Goal: Information Seeking & Learning: Learn about a topic

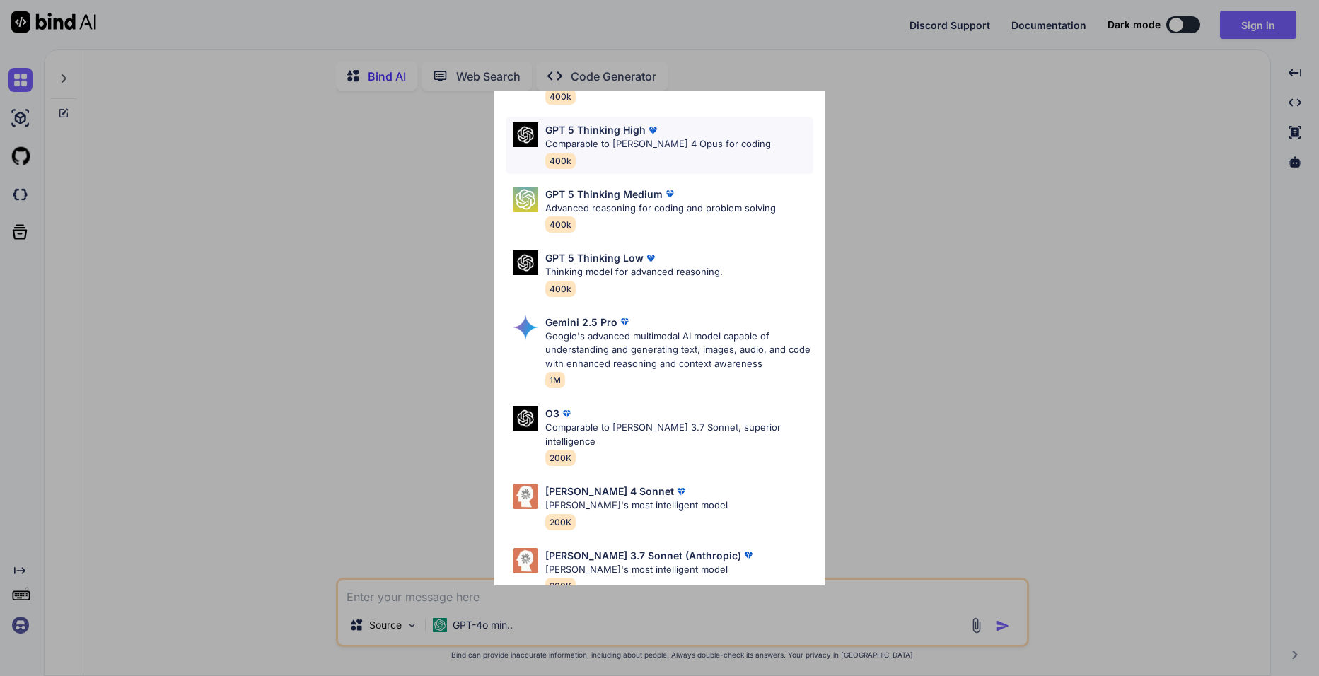
scroll to position [115, 0]
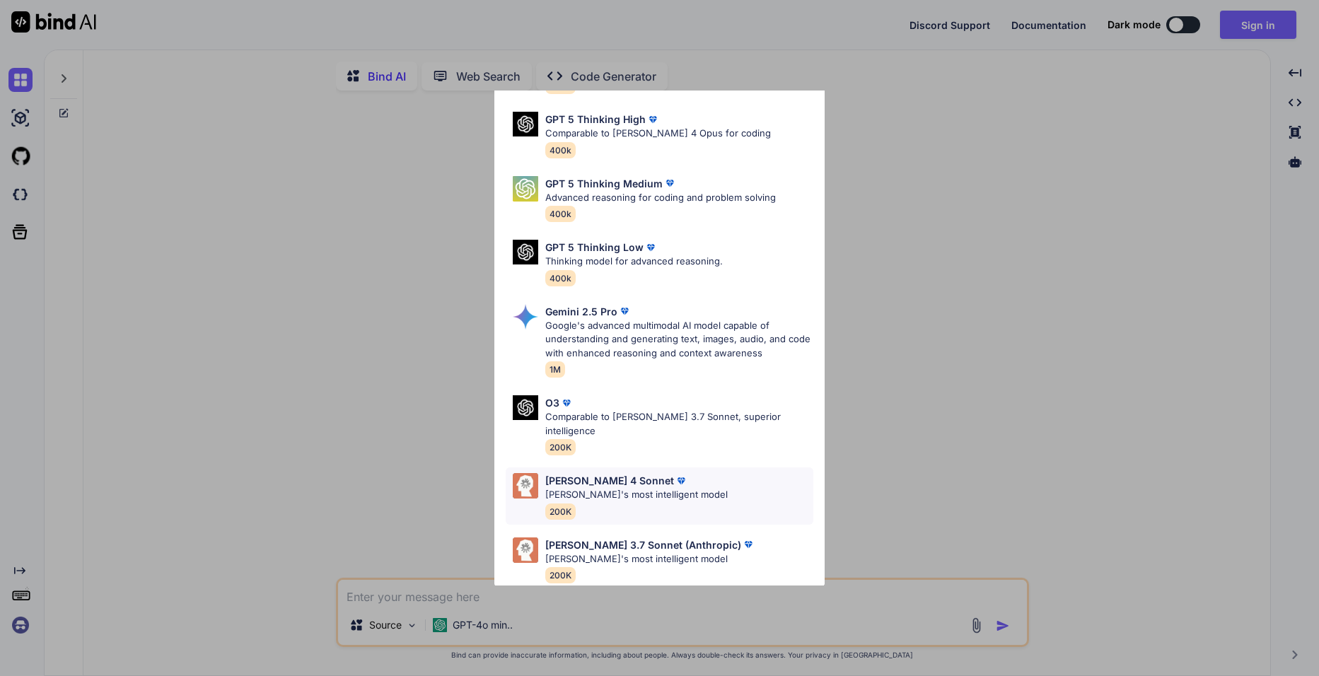
click at [682, 474] on div "[PERSON_NAME] 4 Sonnet [PERSON_NAME]'s most intelligent model 200K" at bounding box center [659, 495] width 307 height 57
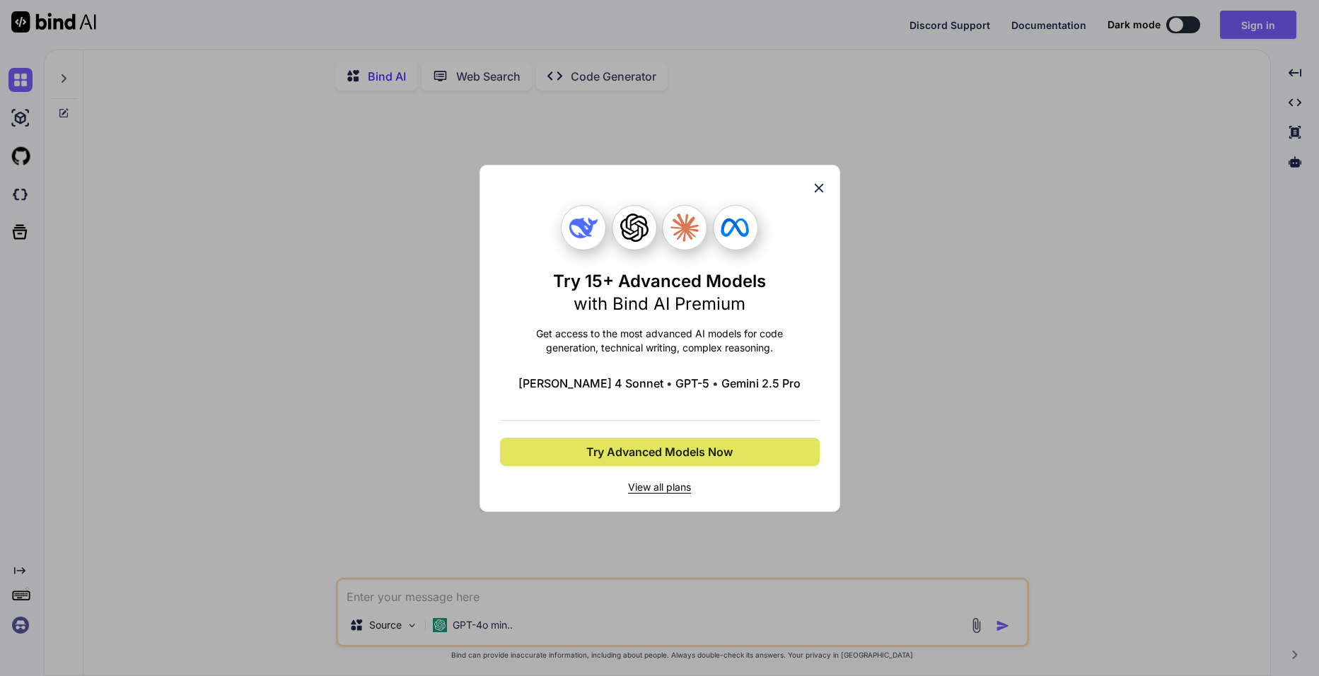
click at [674, 448] on span "Try Advanced Models Now" at bounding box center [659, 451] width 146 height 17
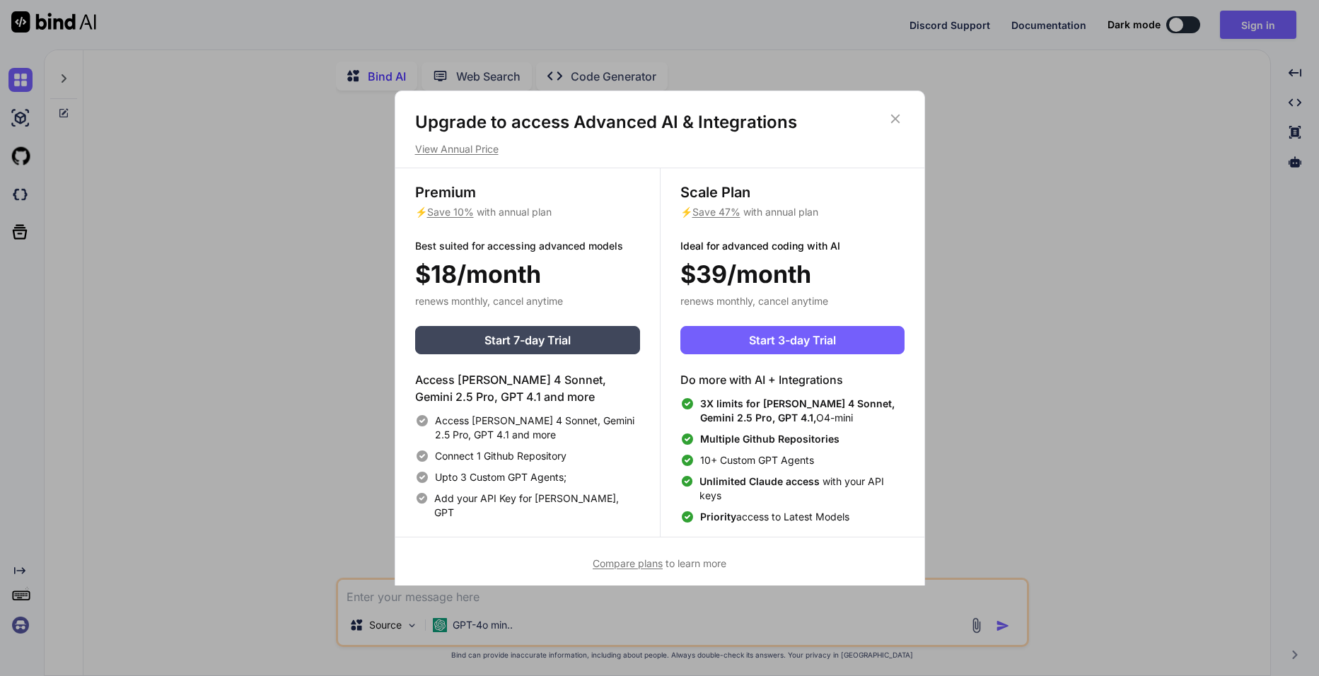
click at [908, 113] on div "Upgrade to access Advanced AI & Integrations View Annual Price" at bounding box center [659, 133] width 529 height 45
click at [902, 114] on icon at bounding box center [895, 119] width 16 height 16
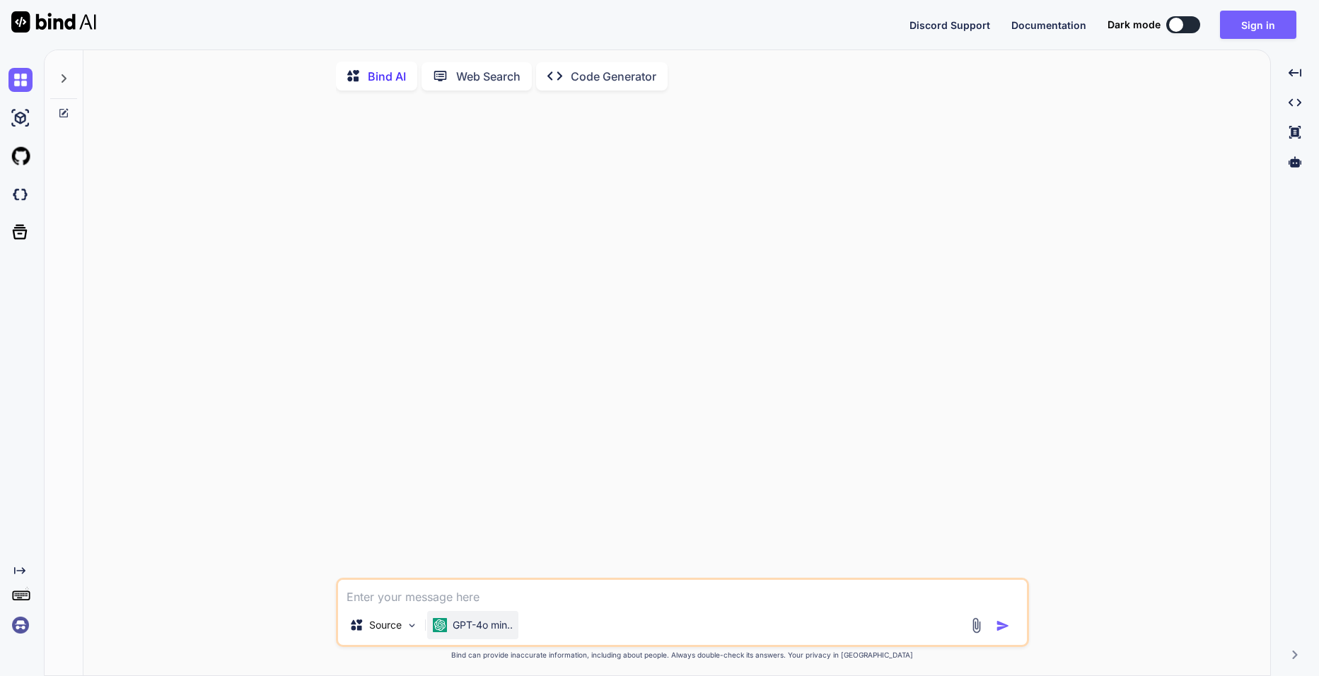
click at [482, 638] on div "GPT-4o min.." at bounding box center [472, 625] width 91 height 28
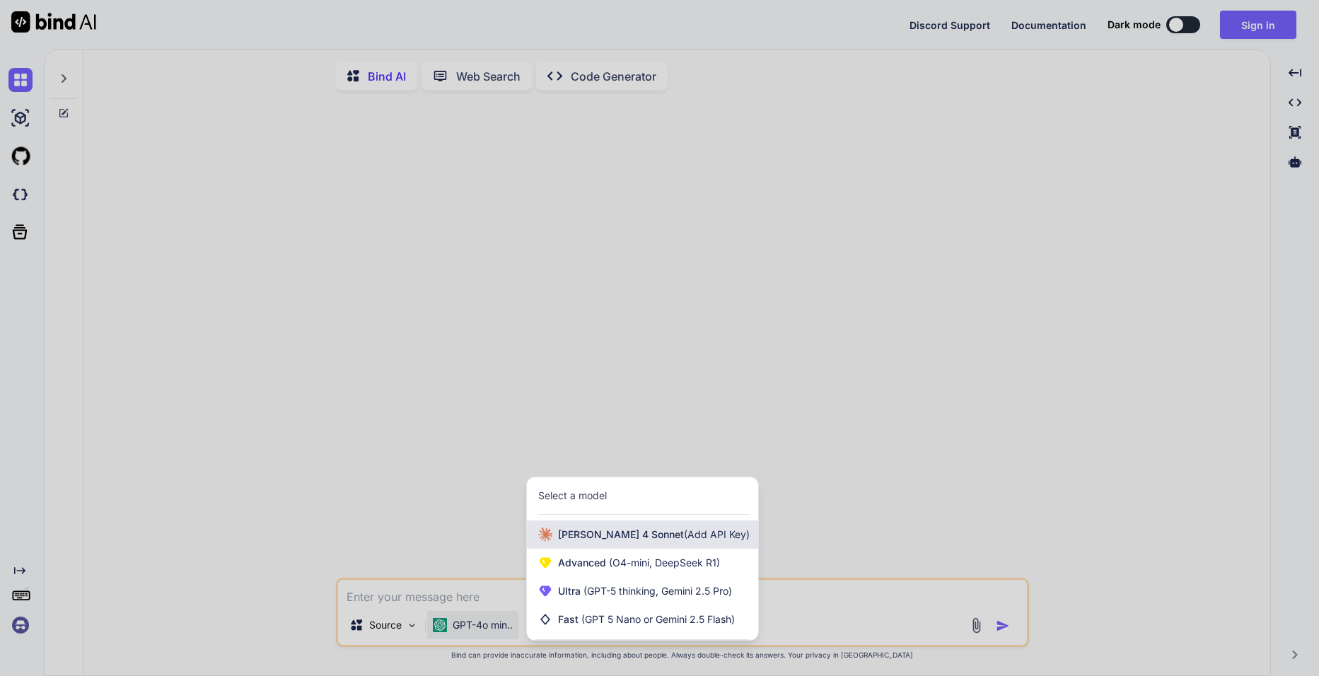
click at [684, 540] on span "(Add API Key)" at bounding box center [717, 534] width 66 height 12
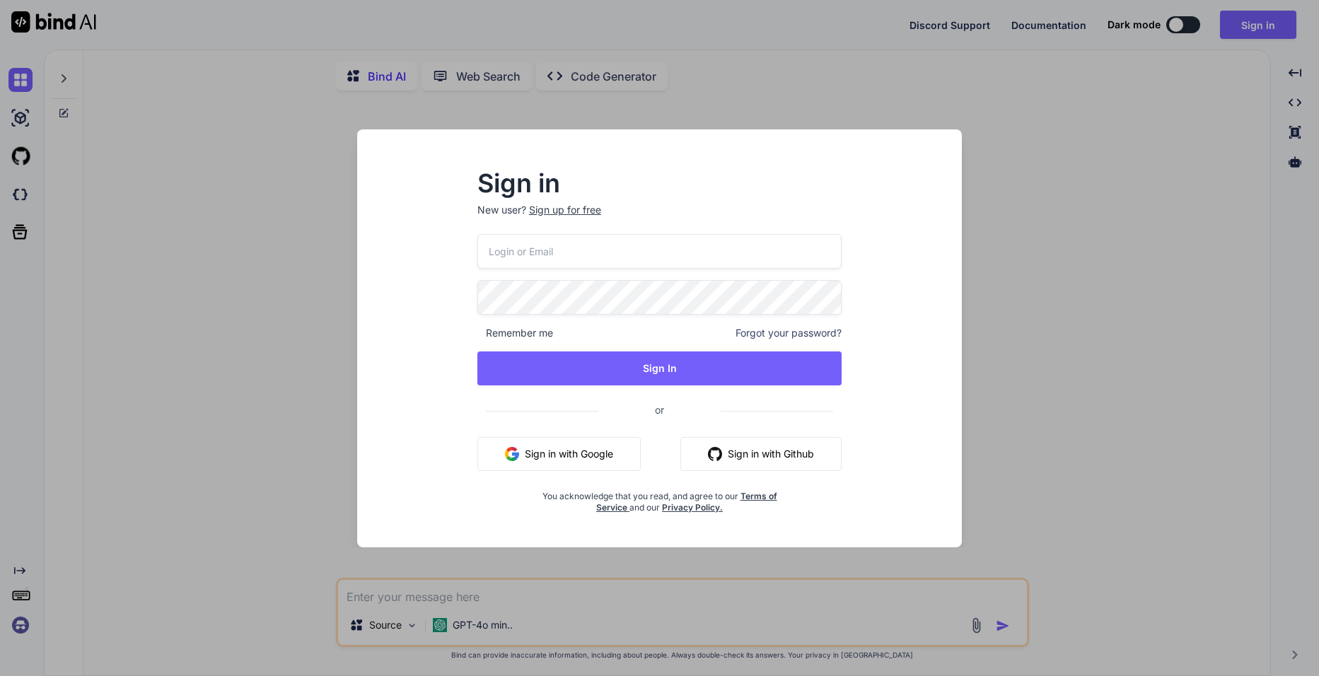
click at [981, 402] on div "Sign in New user? Sign up for free Remember me Forgot your password? Sign In or…" at bounding box center [659, 338] width 660 height 418
click at [631, 605] on div "Sign in New user? Sign up for free Remember me Forgot your password? Sign In or…" at bounding box center [659, 338] width 1319 height 676
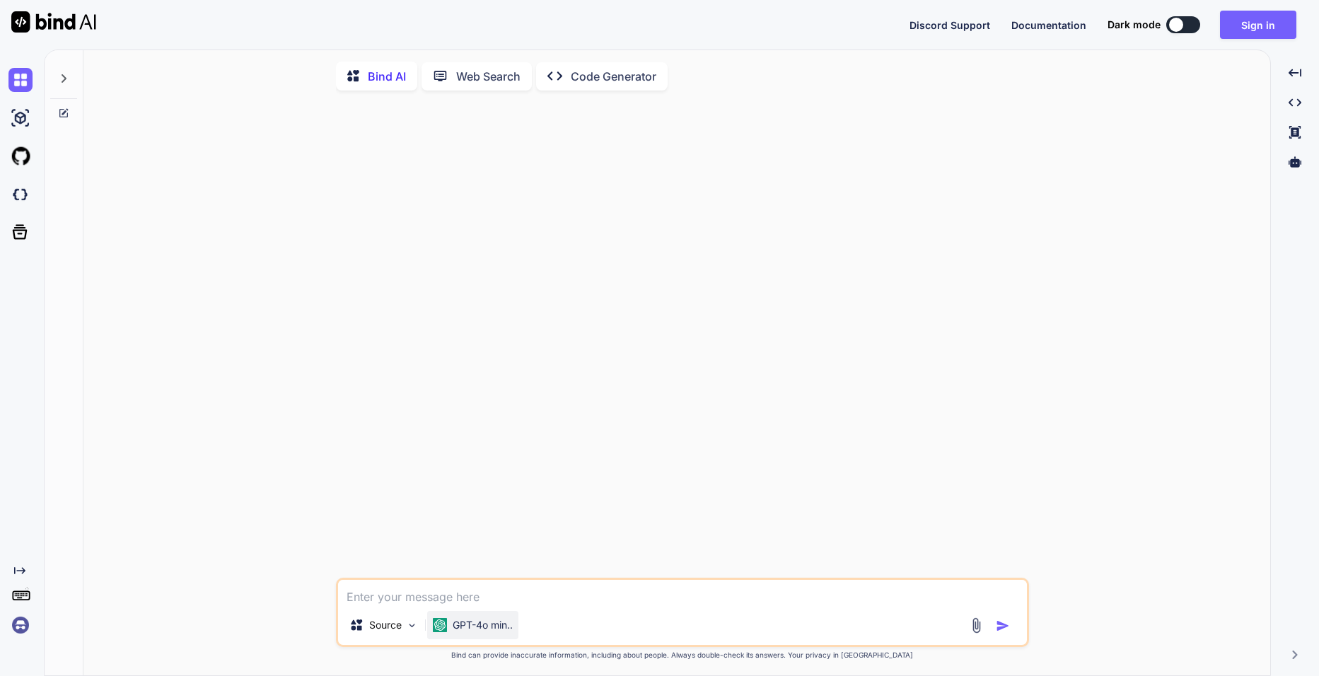
click at [491, 626] on p "GPT-4o min.." at bounding box center [483, 625] width 60 height 14
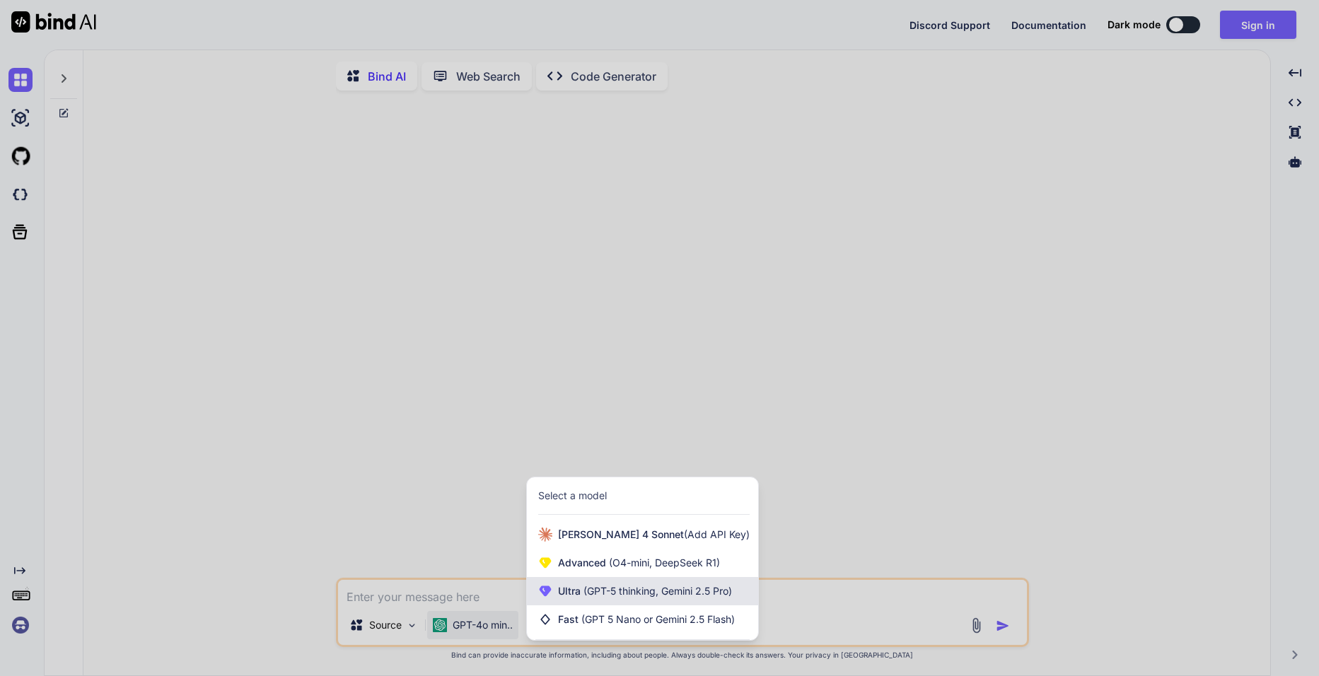
click at [680, 605] on div "Ultra (GPT-5 thinking, Gemini 2.5 Pro)" at bounding box center [642, 591] width 231 height 28
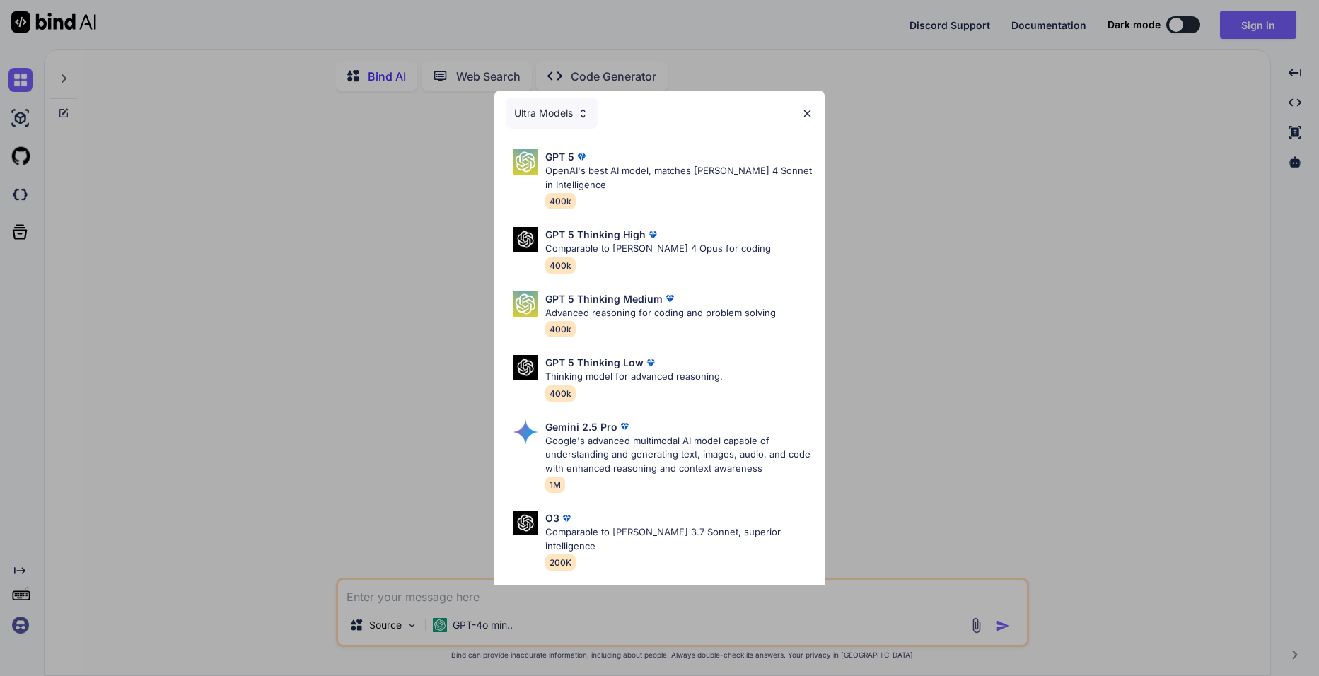
click at [423, 543] on div "Ultra Models GPT 5 OpenAI's best AI model, matches [PERSON_NAME] 4 Sonnet in In…" at bounding box center [659, 338] width 1319 height 676
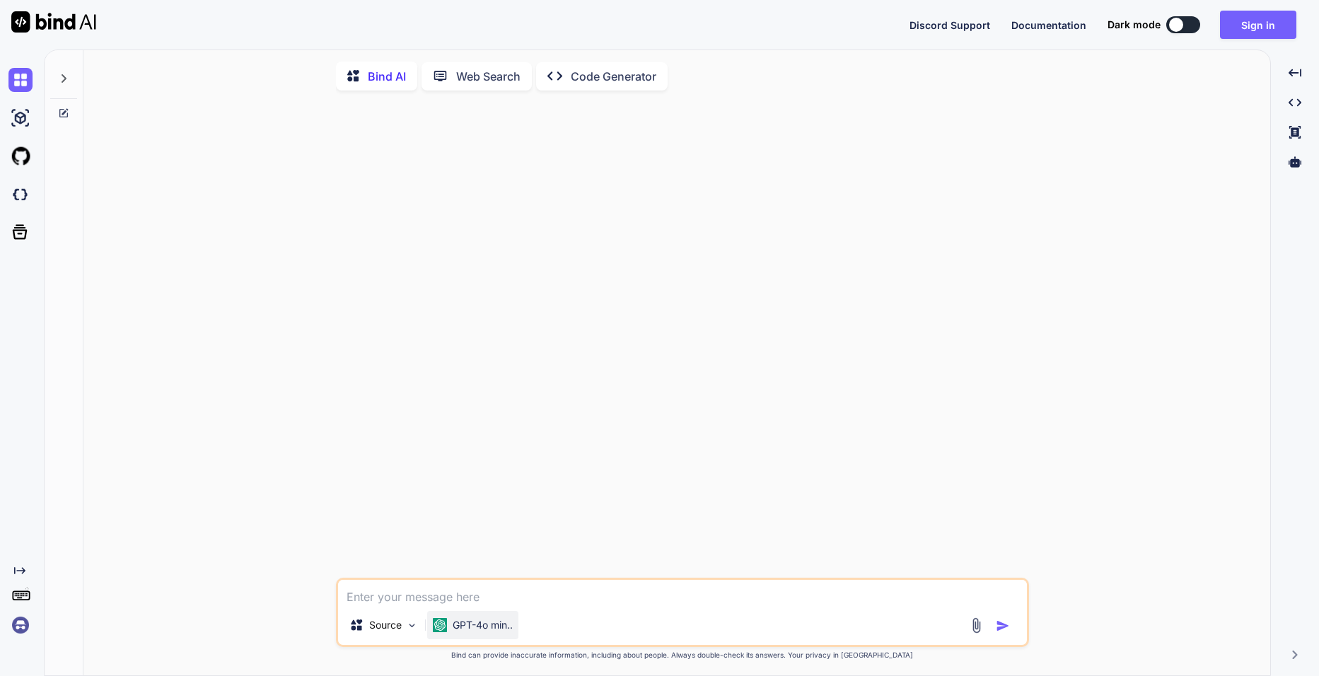
click at [450, 632] on div "GPT-4o min.." at bounding box center [473, 625] width 80 height 14
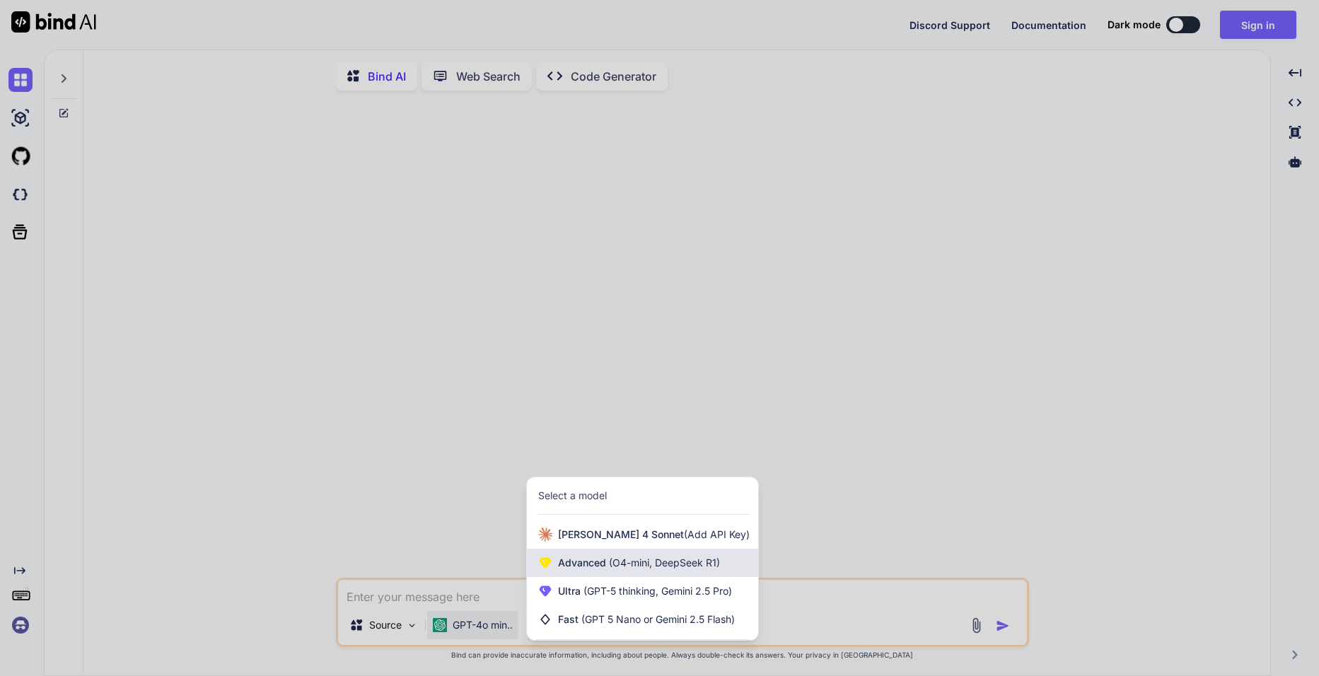
click at [563, 569] on span "Advanced (O4-mini, DeepSeek R1)" at bounding box center [639, 563] width 162 height 14
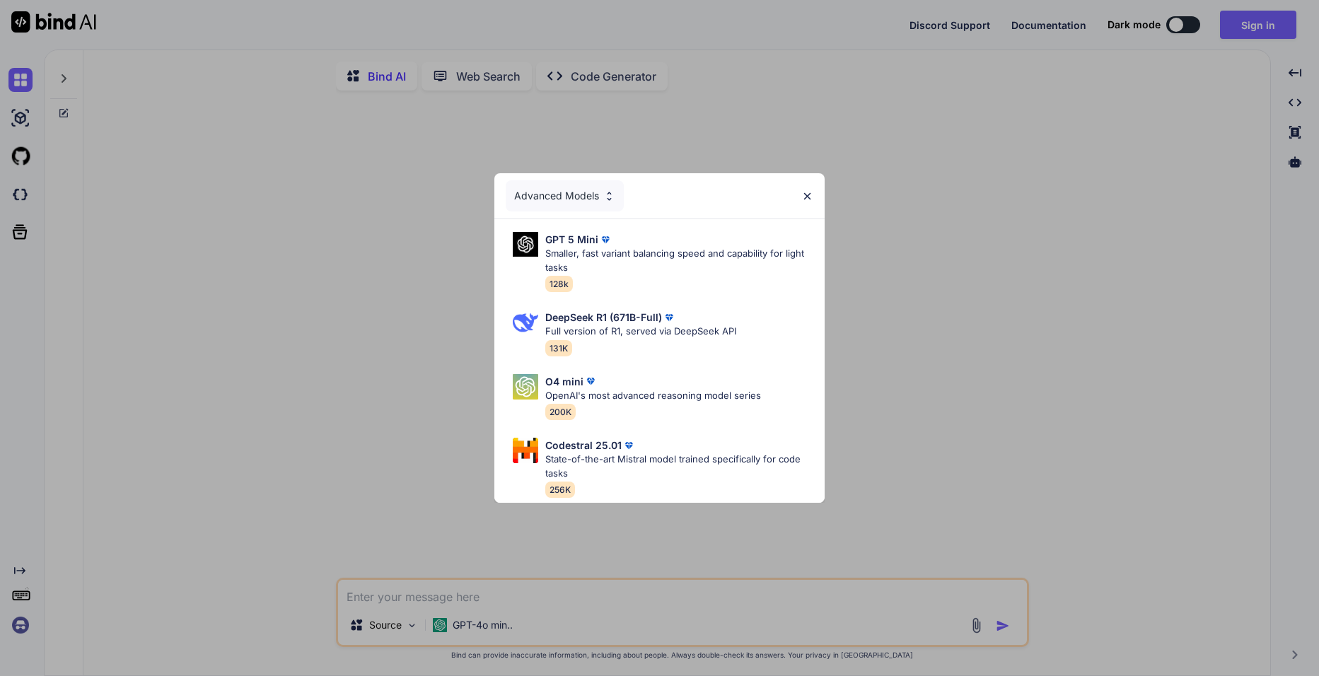
click at [460, 460] on div "Advanced Models GPT 5 Mini Smaller, fast variant balancing speed and capability…" at bounding box center [659, 338] width 1319 height 676
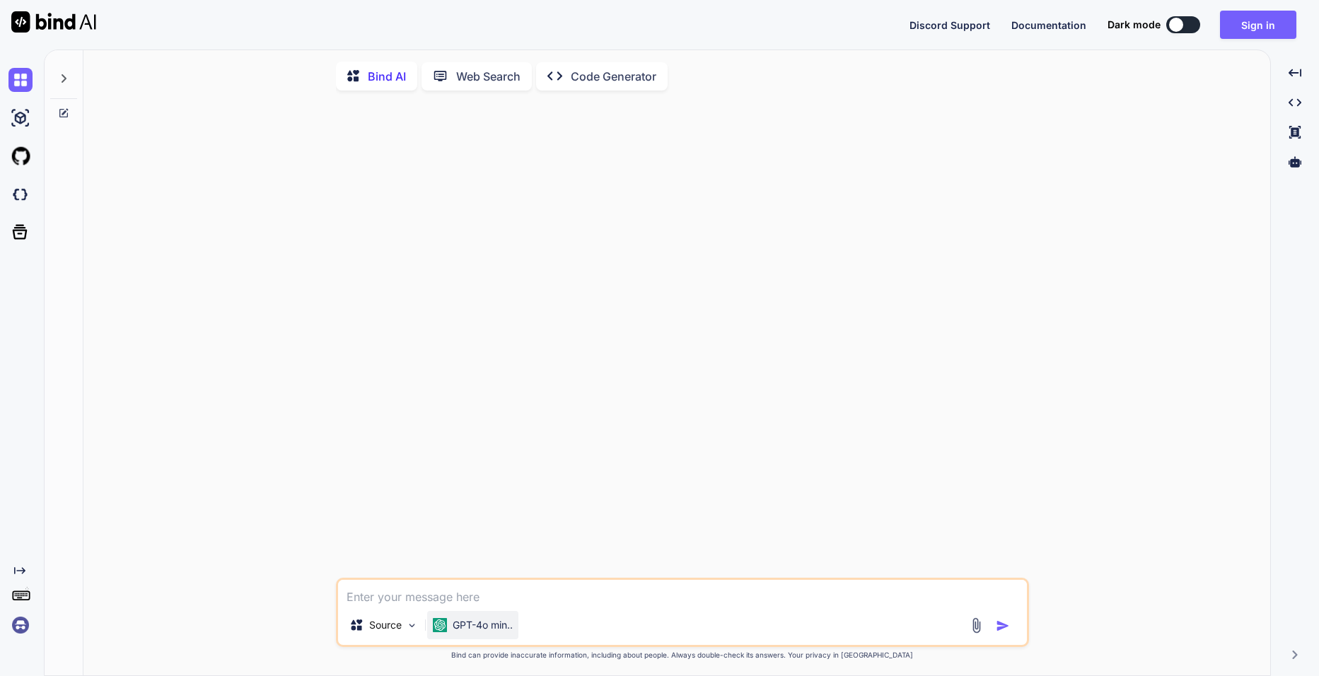
click at [476, 622] on p "GPT-4o min.." at bounding box center [483, 625] width 60 height 14
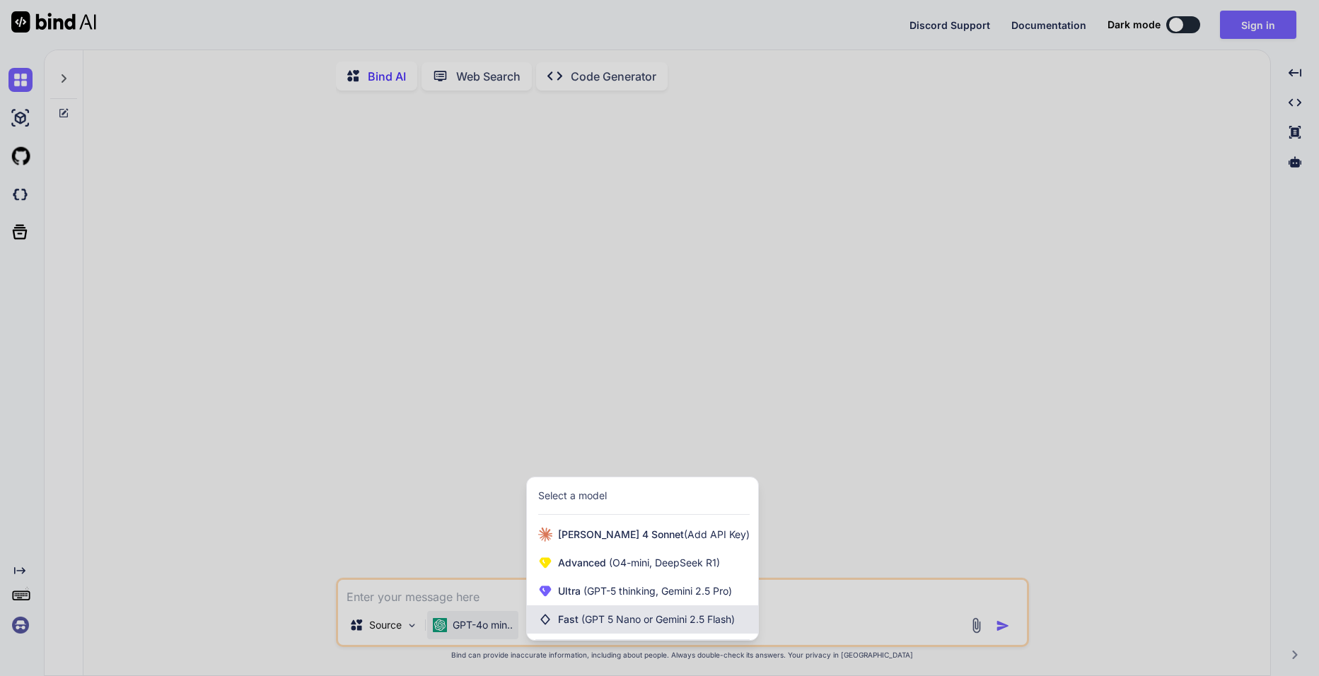
click at [623, 619] on span "(GPT 5 Nano or Gemini 2.5 Flash)" at bounding box center [657, 619] width 153 height 12
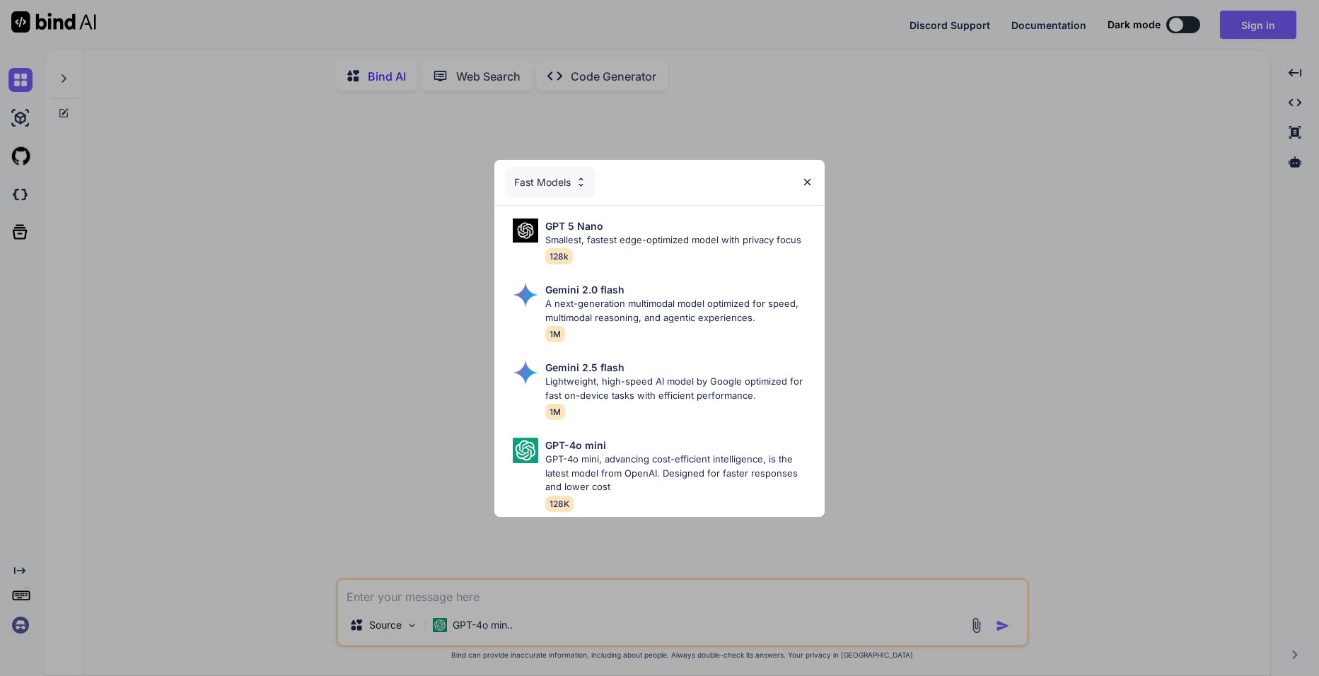
drag, startPoint x: 438, startPoint y: 513, endPoint x: 431, endPoint y: 523, distance: 11.8
click at [436, 515] on div "Fast Models GPT 5 Nano Smallest, fastest edge-optimized model with privacy focu…" at bounding box center [659, 338] width 1319 height 676
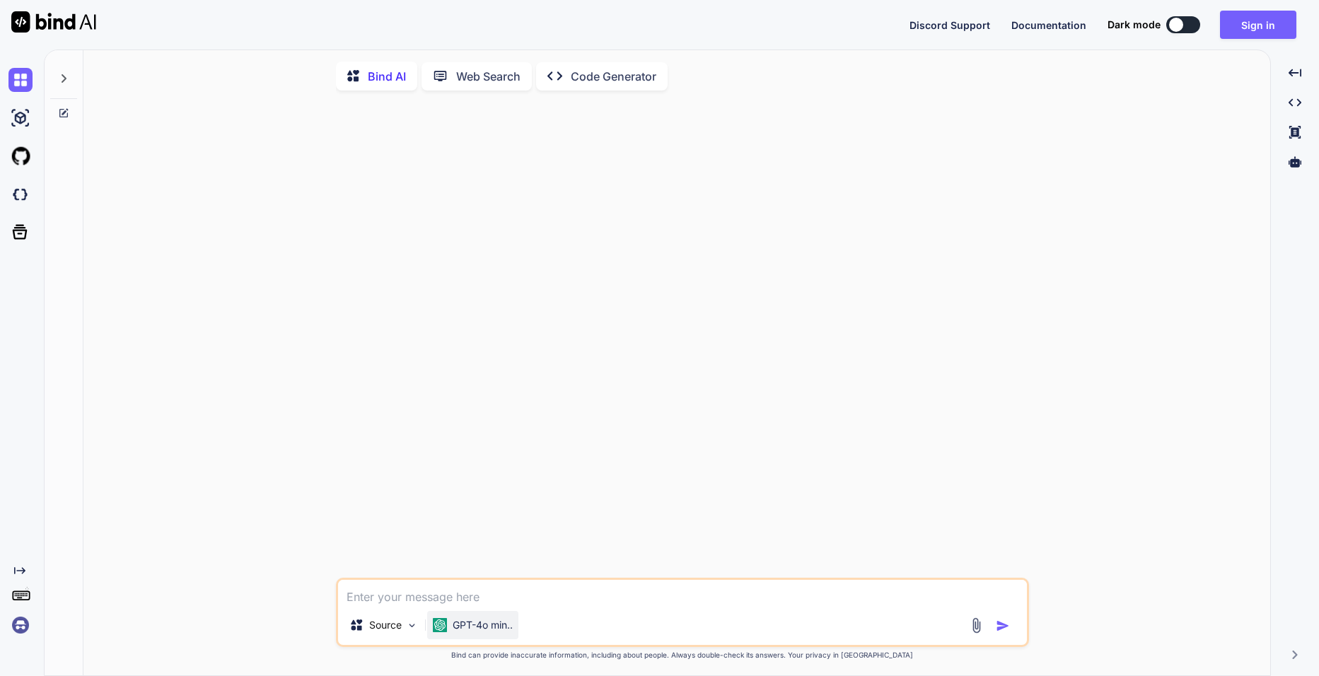
click at [474, 623] on p "GPT-4o min.." at bounding box center [483, 625] width 60 height 14
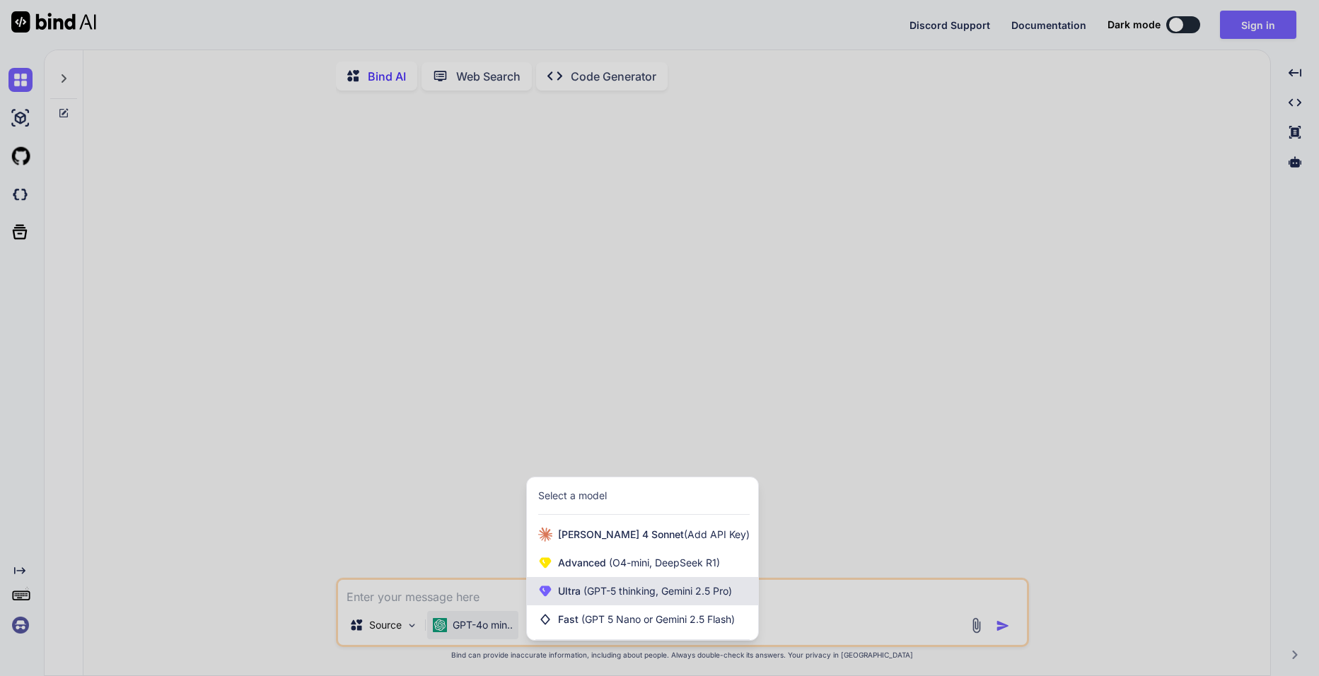
click at [608, 593] on span "(GPT-5 thinking, Gemini 2.5 Pro)" at bounding box center [656, 591] width 151 height 12
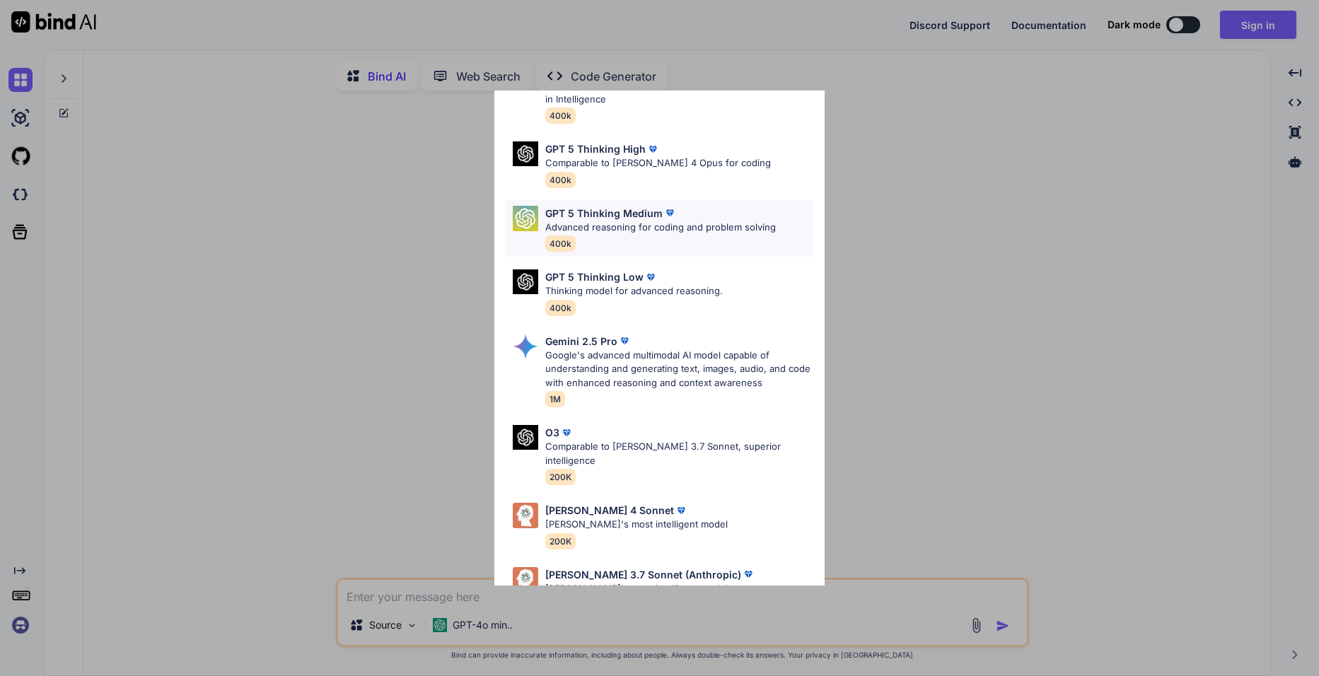
scroll to position [115, 0]
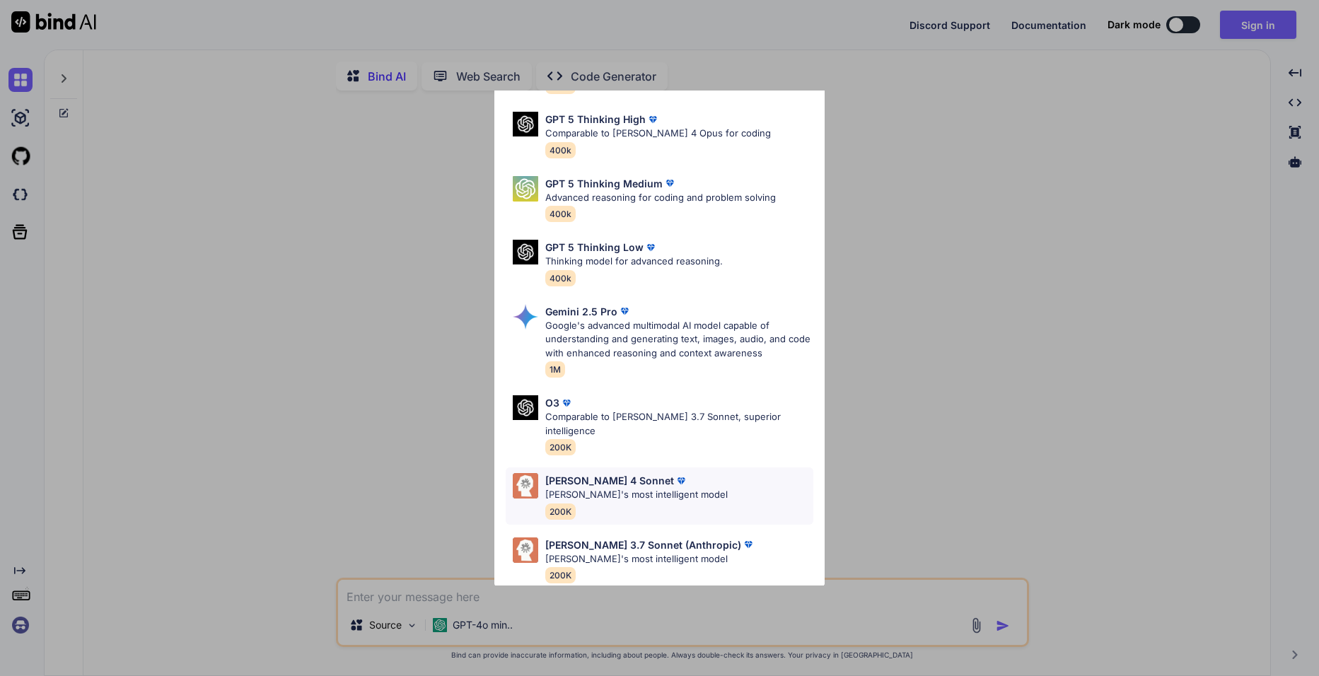
click at [657, 488] on p "[PERSON_NAME]'s most intelligent model" at bounding box center [636, 495] width 182 height 14
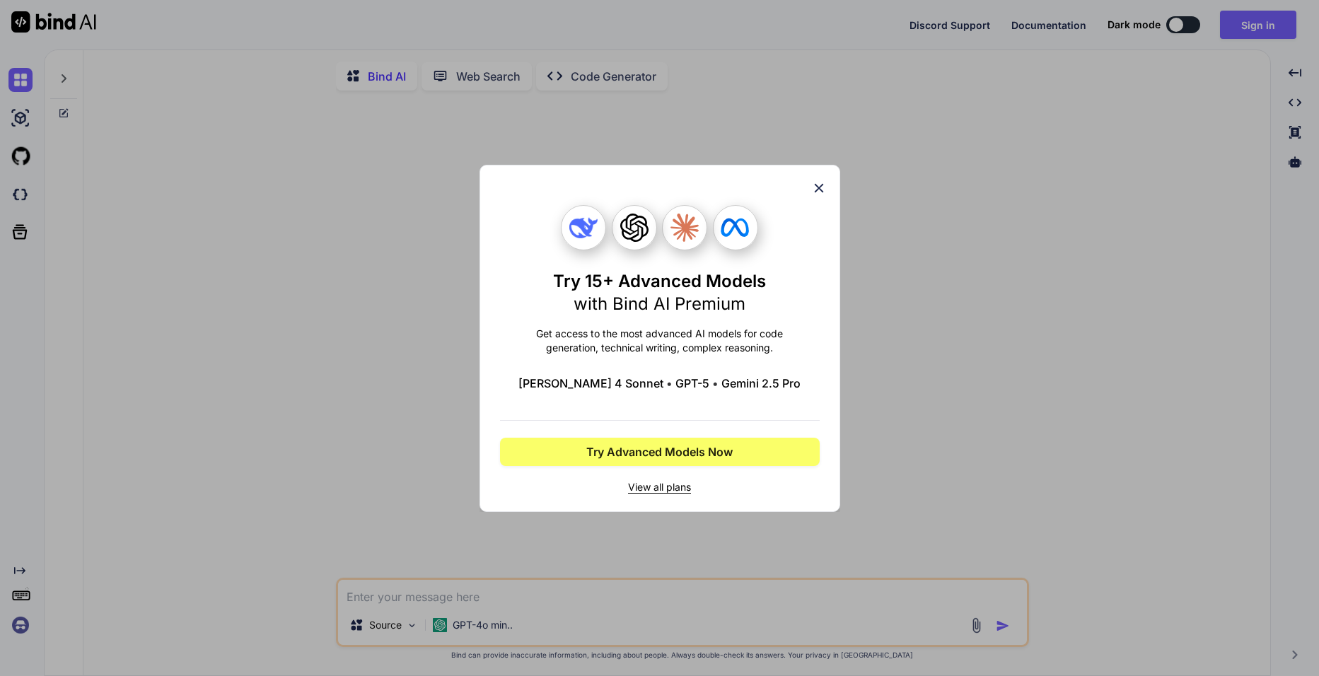
click at [826, 186] on icon at bounding box center [819, 188] width 16 height 16
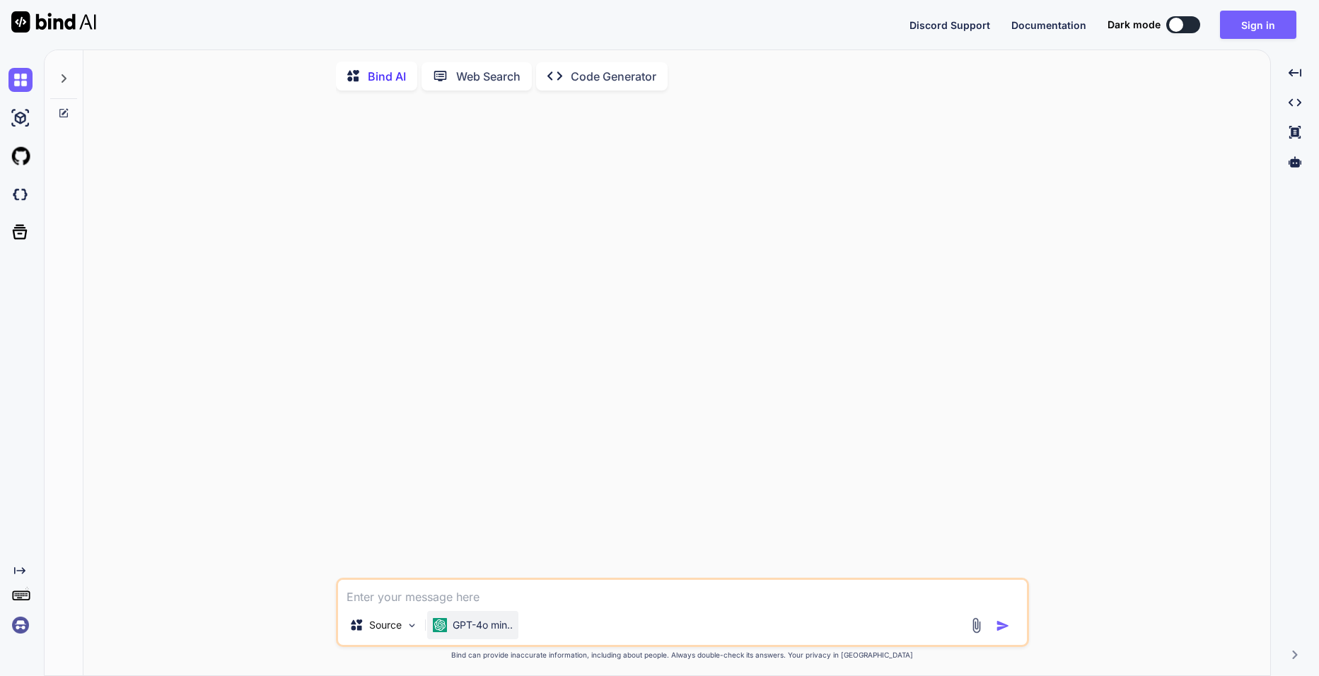
click at [512, 621] on div "GPT-4o min.." at bounding box center [472, 625] width 91 height 28
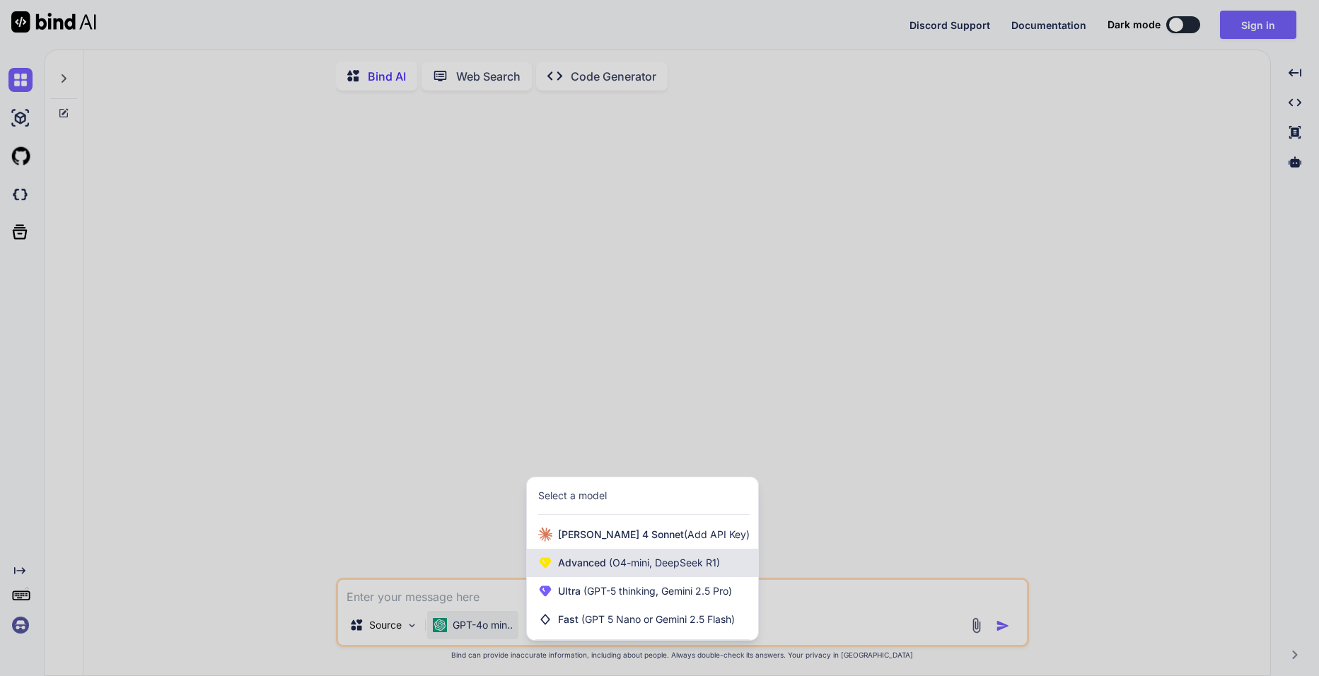
click at [651, 568] on span "(O4-mini, DeepSeek R1)" at bounding box center [663, 562] width 114 height 12
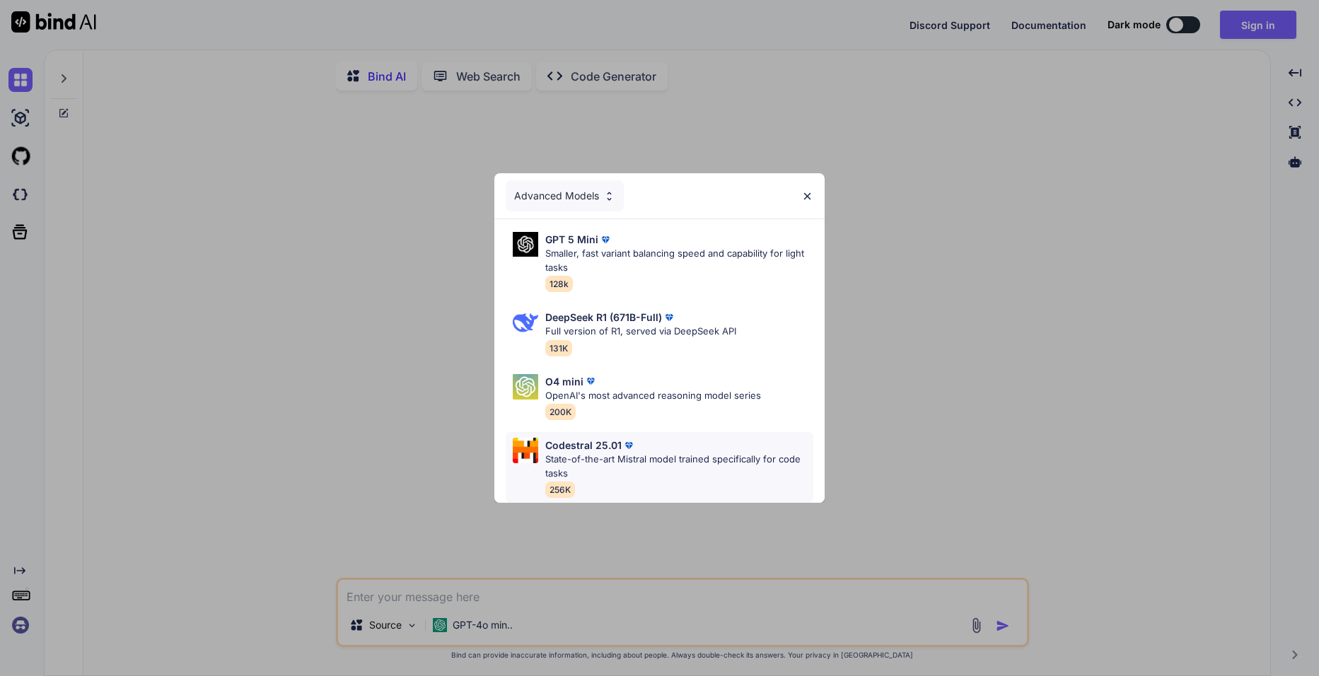
click at [600, 453] on p "State-of-the-art Mistral model trained specifically for code tasks" at bounding box center [678, 467] width 267 height 28
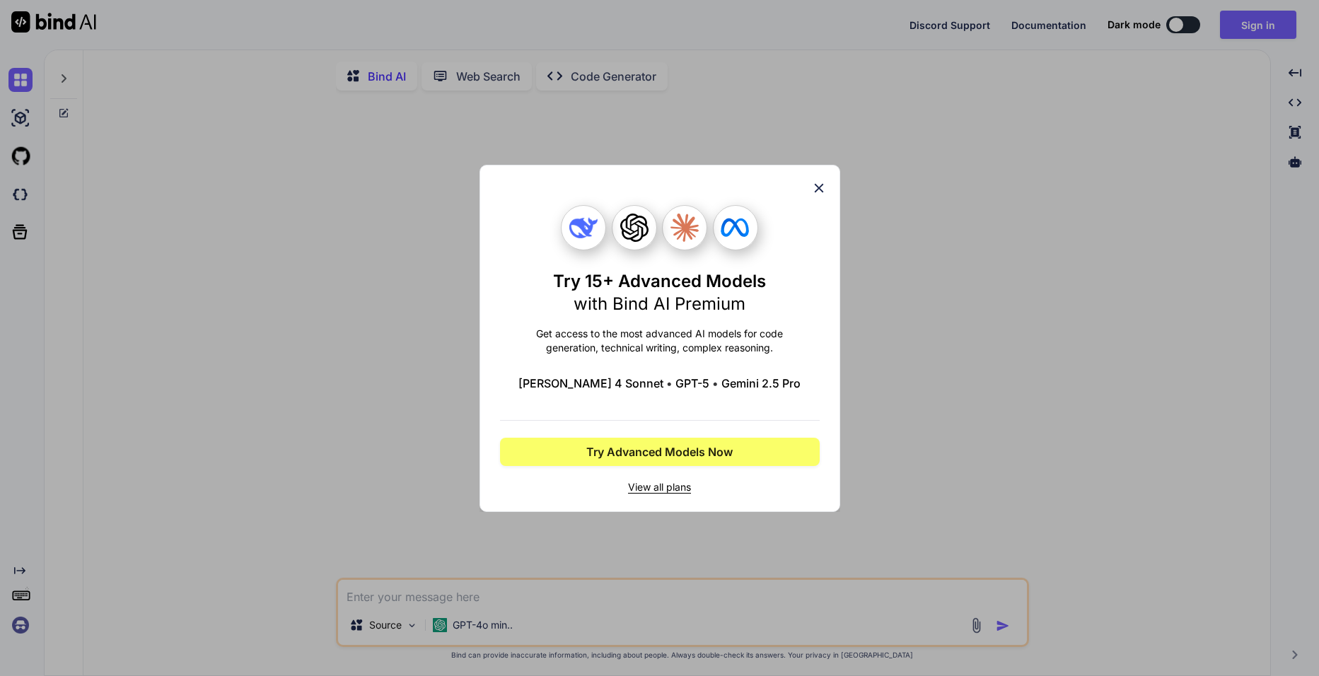
click at [822, 173] on div "Try 15+ Advanced Models with Bind AI Premium Get access to the most advanced AI…" at bounding box center [659, 338] width 361 height 347
click at [822, 197] on div "Try 15+ Advanced Models with Bind AI Premium Get access to the most advanced AI…" at bounding box center [659, 338] width 361 height 347
click at [829, 206] on div "Try 15+ Advanced Models with Bind AI Premium Get access to the most advanced AI…" at bounding box center [659, 338] width 361 height 347
click at [821, 192] on icon at bounding box center [819, 188] width 16 height 16
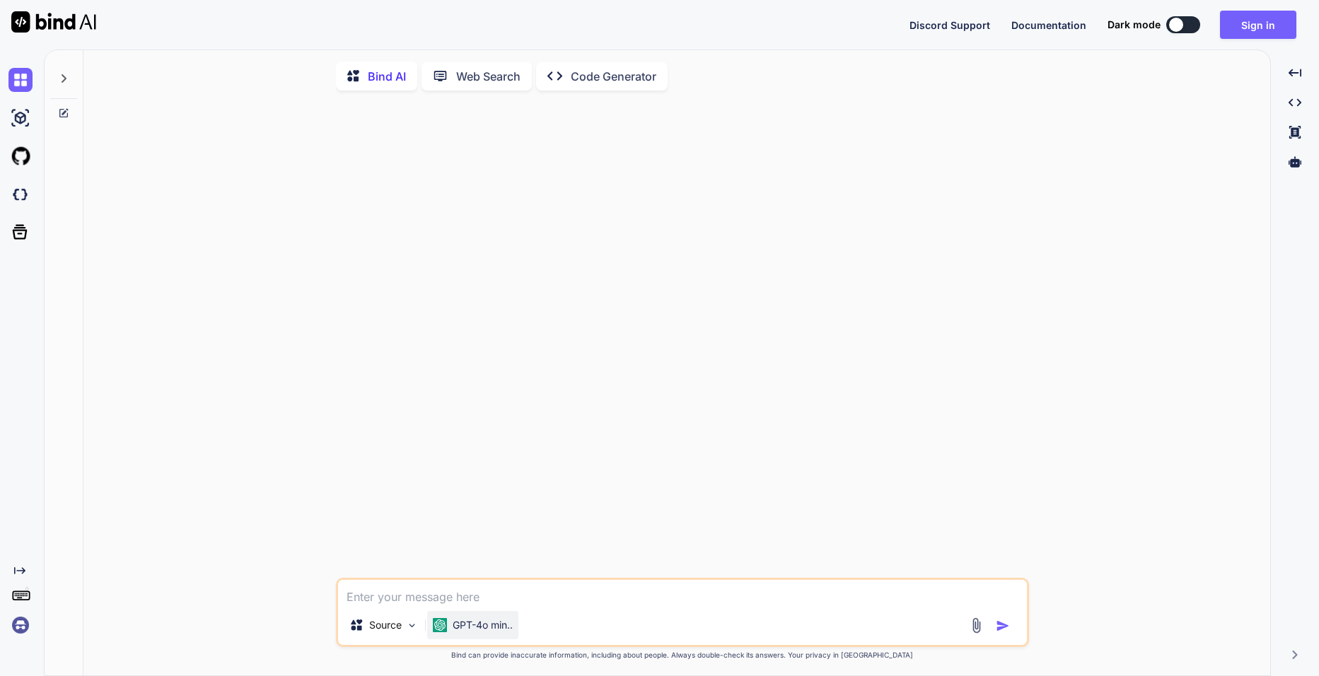
click at [513, 632] on p "GPT-4o min.." at bounding box center [483, 625] width 60 height 14
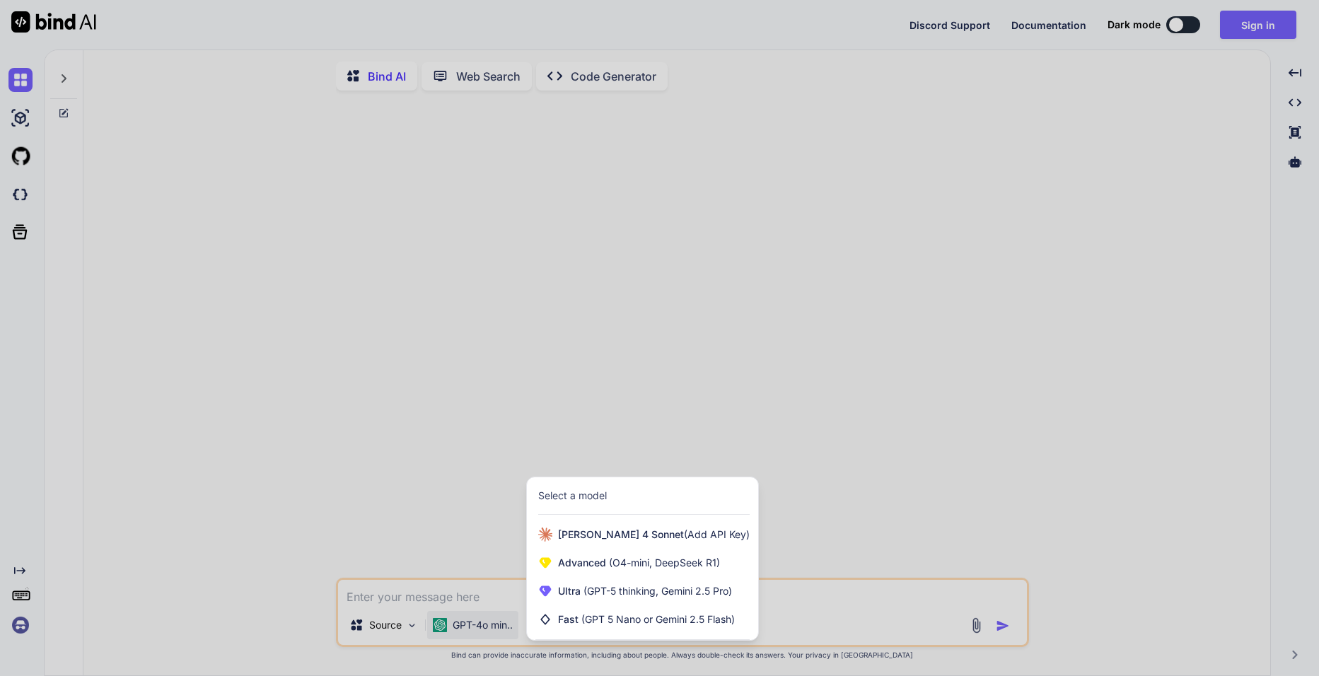
click at [320, 421] on div at bounding box center [659, 338] width 1319 height 676
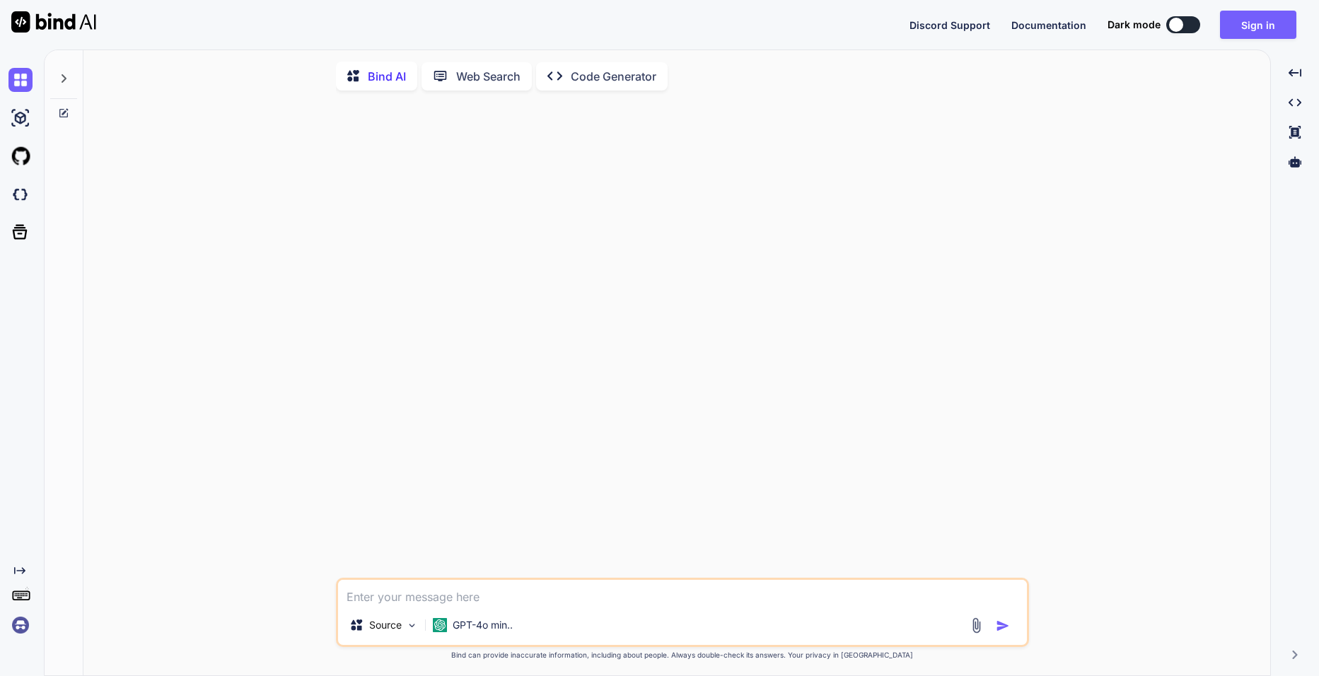
type textarea "x"
